Goal: Complete application form: Complete application form

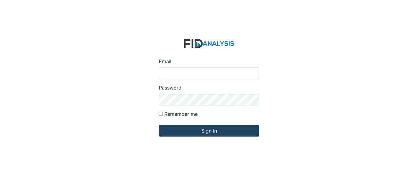
type input "[EMAIL_ADDRESS][DOMAIN_NAME]"
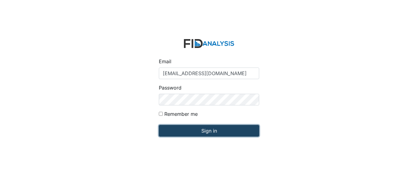
click at [214, 134] on input "Sign in" at bounding box center [209, 131] width 100 height 12
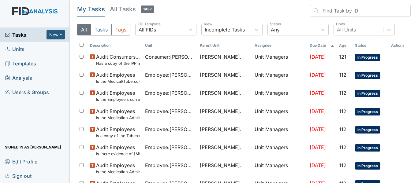
click at [18, 48] on span "Units" at bounding box center [15, 48] width 20 height 9
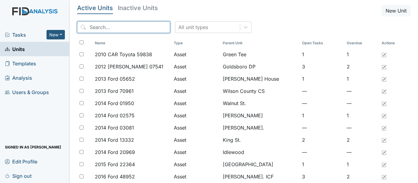
click at [129, 27] on input "search" at bounding box center [123, 27] width 93 height 12
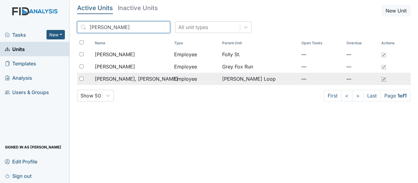
type input "martha"
click at [124, 77] on span "Ruiz Rivera, Martha" at bounding box center [136, 78] width 83 height 7
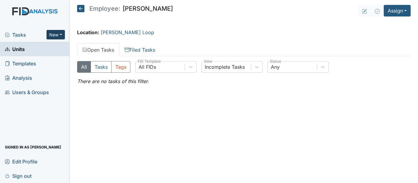
click at [53, 32] on button "New" at bounding box center [56, 34] width 18 height 9
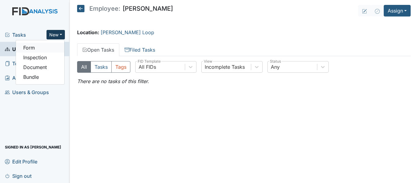
click at [46, 50] on link "Form" at bounding box center [40, 48] width 48 height 10
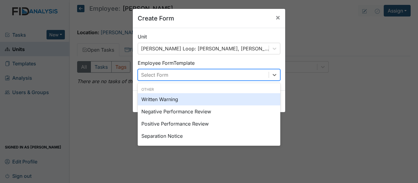
click at [191, 76] on div "Select Form" at bounding box center [203, 75] width 131 height 11
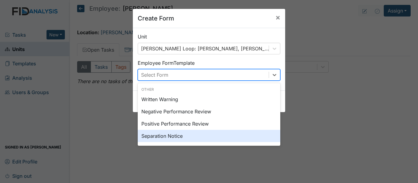
click at [186, 136] on div "Separation Notice" at bounding box center [209, 136] width 143 height 12
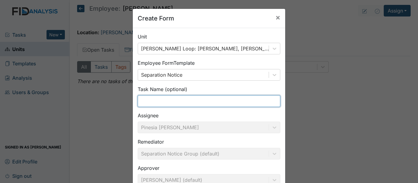
click at [207, 104] on input "text" at bounding box center [209, 102] width 143 height 12
click at [205, 103] on input "text" at bounding box center [209, 102] width 143 height 12
type input "Resignation"
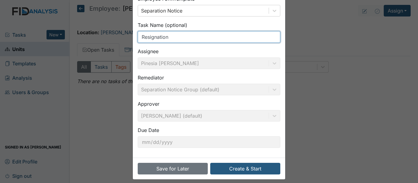
scroll to position [70, 0]
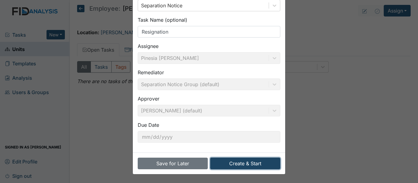
click at [243, 166] on button "Create & Start" at bounding box center [245, 164] width 70 height 12
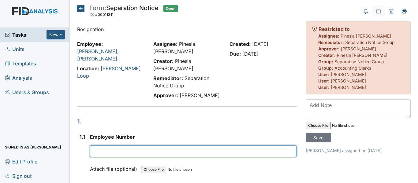
click at [121, 146] on input "text" at bounding box center [193, 152] width 207 height 12
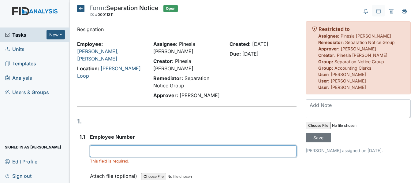
click at [114, 146] on input "text" at bounding box center [193, 152] width 207 height 12
paste input "10236"
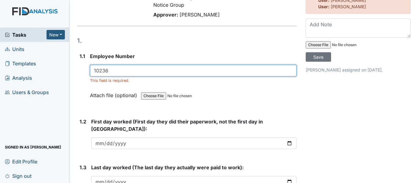
scroll to position [92, 0]
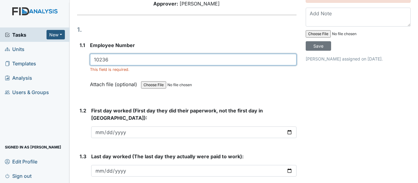
type input "10236"
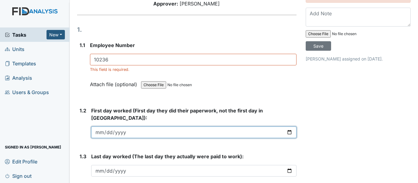
click at [123, 127] on input "date" at bounding box center [194, 133] width 206 height 12
click at [100, 127] on input "date" at bounding box center [194, 133] width 206 height 12
click at [108, 127] on input "[DATE]" at bounding box center [194, 133] width 206 height 12
type input "[DATE]"
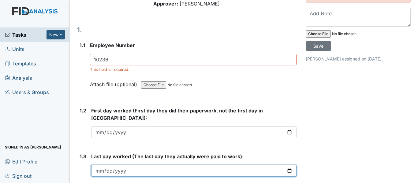
click at [222, 165] on input "date" at bounding box center [194, 171] width 206 height 12
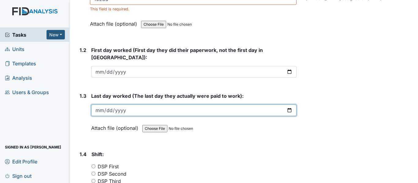
scroll to position [153, 0]
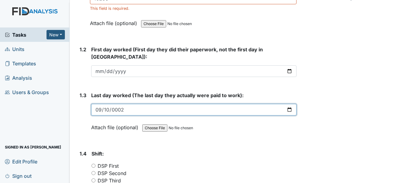
type input "0020-09-10"
click at [118, 104] on input "0002-09-10" at bounding box center [194, 110] width 206 height 12
type input "[DATE]"
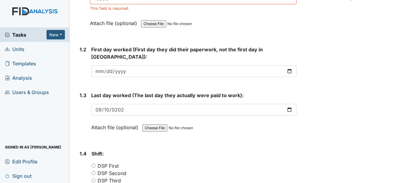
click at [248, 121] on div "Attach file (optional) You can upload .pdf, .txt, .jpg, .jpeg, .png, .csv, .xls…" at bounding box center [194, 128] width 206 height 15
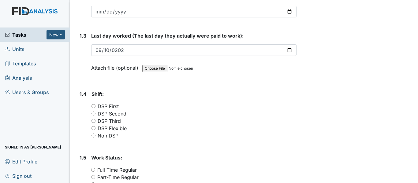
scroll to position [214, 0]
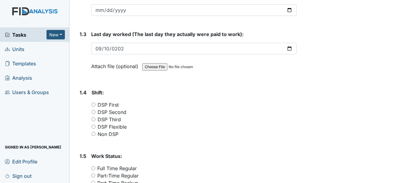
click at [93, 118] on input "DSP Third" at bounding box center [94, 120] width 4 height 4
radio input "true"
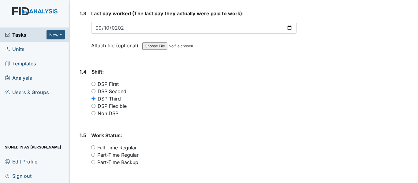
scroll to position [245, 0]
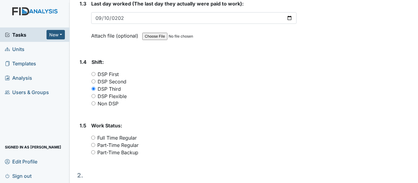
drag, startPoint x: 94, startPoint y: 115, endPoint x: 103, endPoint y: 119, distance: 9.6
click at [94, 136] on input "Full Time Regular" at bounding box center [93, 138] width 4 height 4
radio input "true"
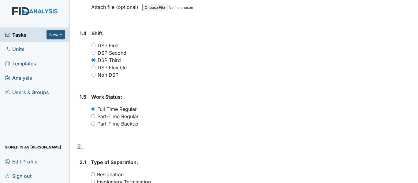
scroll to position [337, 0]
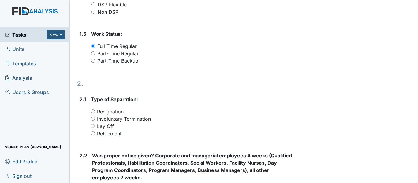
click at [91, 110] on input "Resignation" at bounding box center [93, 112] width 4 height 4
radio input "true"
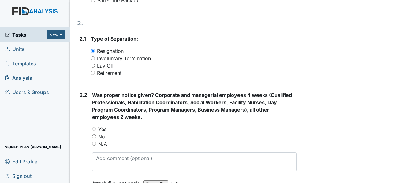
scroll to position [398, 0]
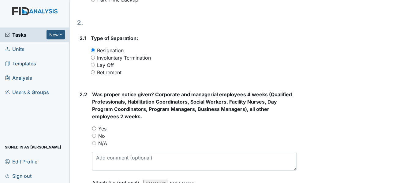
click at [92, 127] on input "Yes" at bounding box center [94, 129] width 4 height 4
radio input "true"
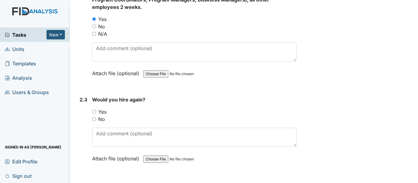
scroll to position [521, 0]
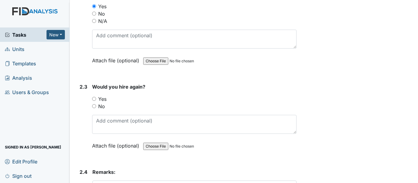
click at [92, 97] on input "Yes" at bounding box center [94, 99] width 4 height 4
radio input "true"
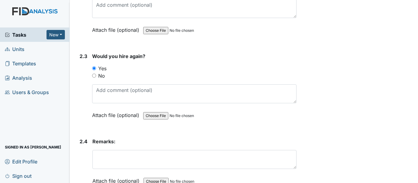
scroll to position [566, 0]
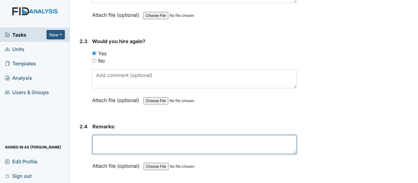
click at [115, 135] on textarea at bounding box center [194, 144] width 204 height 19
drag, startPoint x: 147, startPoint y: 122, endPoint x: 149, endPoint y: 126, distance: 4.8
click at [147, 135] on textarea at bounding box center [194, 144] width 204 height 19
type textarea "Employee was displaced out of home and relocated to [GEOGRAPHIC_DATA]."
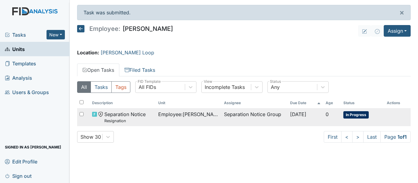
click at [207, 115] on span "Employee : [PERSON_NAME], [PERSON_NAME]" at bounding box center [188, 114] width 61 height 7
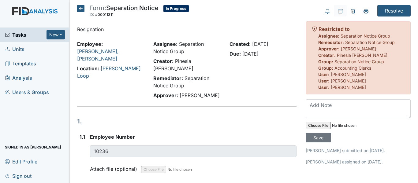
click at [79, 7] on icon at bounding box center [80, 8] width 7 height 7
